Goal: Task Accomplishment & Management: Manage account settings

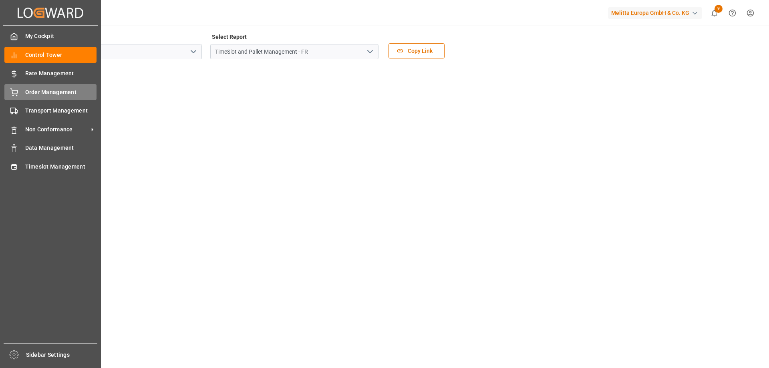
scroll to position [116, 0]
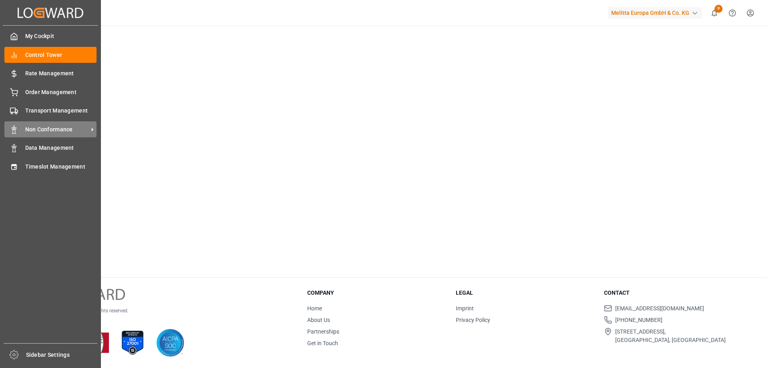
click at [51, 133] on span "Non Conformance" at bounding box center [56, 129] width 63 height 8
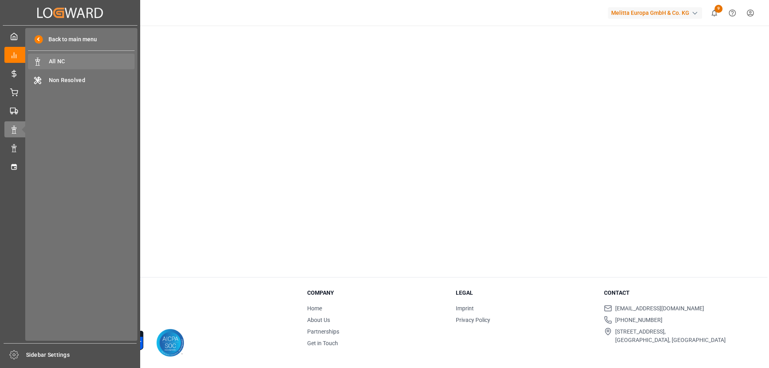
click at [79, 58] on span "All NC" at bounding box center [92, 61] width 86 height 8
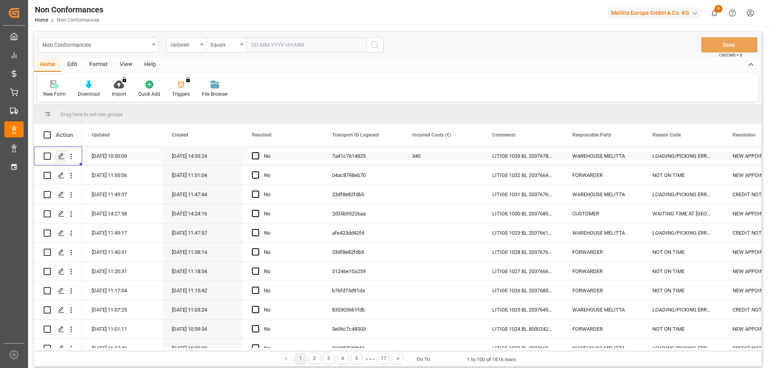
click at [61, 152] on div "Press SPACE to select this row." at bounding box center [61, 156] width 12 height 15
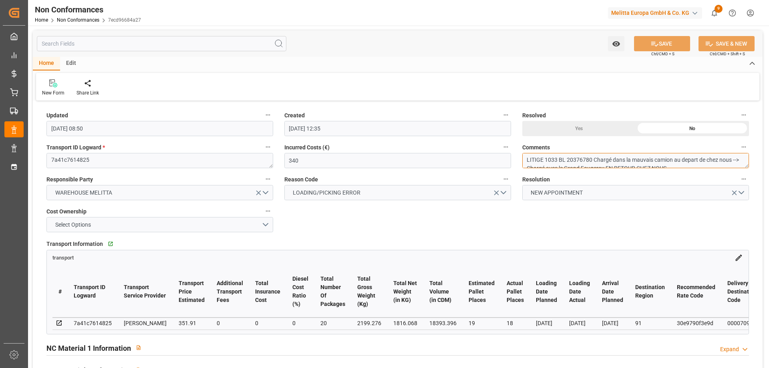
click at [616, 159] on textarea "LITIGE 1033 BL 20376780 Chargé dans la mauvais camion au depart de chez nous --…" at bounding box center [635, 160] width 227 height 15
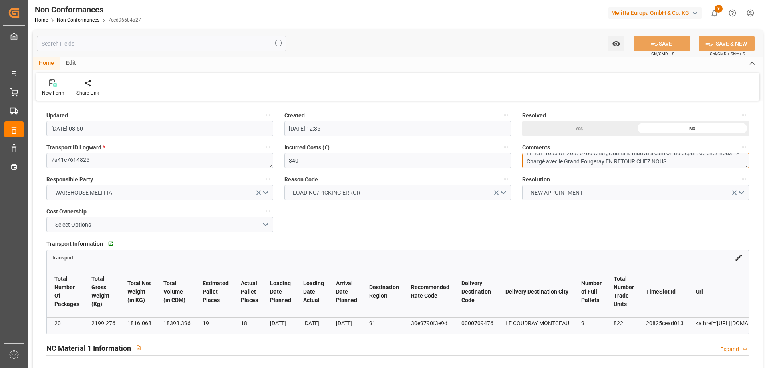
scroll to position [0, 160]
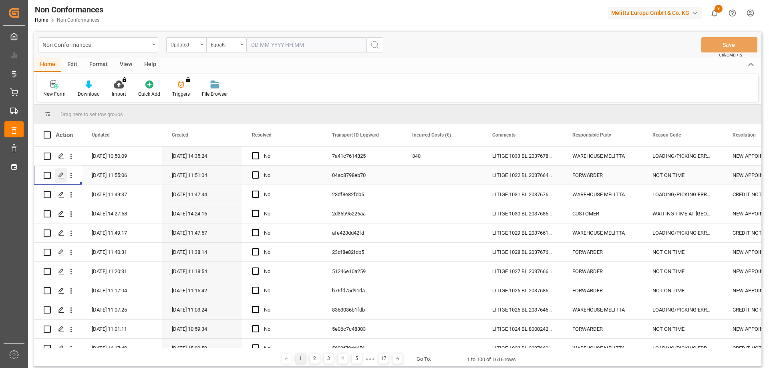
click at [60, 176] on icon "Press SPACE to select this row." at bounding box center [61, 175] width 6 height 6
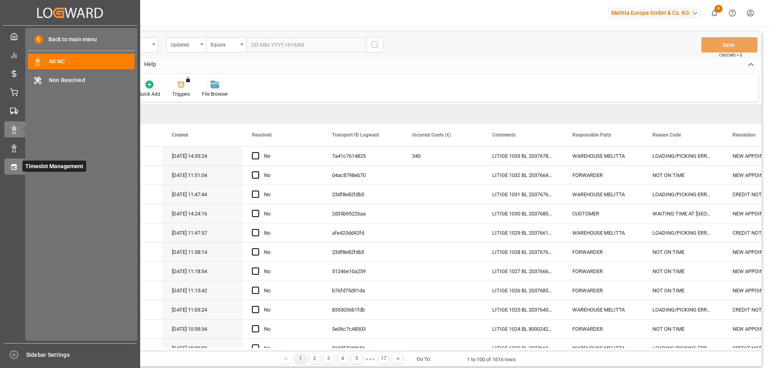
click at [8, 168] on div at bounding box center [11, 166] width 14 height 8
